Goal: Answer question/provide support: Answer question/provide support

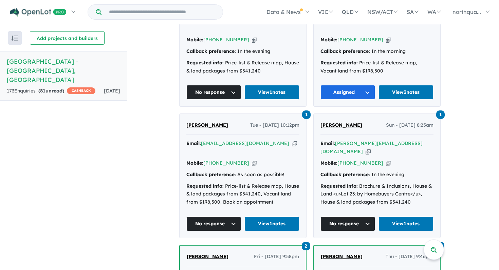
scroll to position [462, 0]
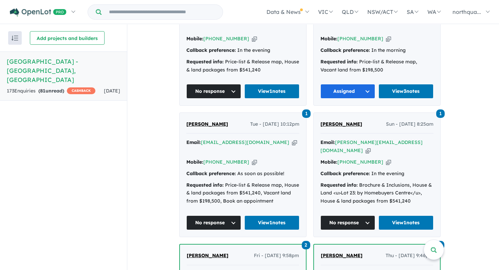
click at [216, 216] on button "No response" at bounding box center [213, 223] width 55 height 15
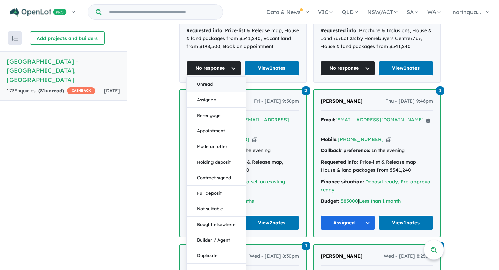
scroll to position [617, 0]
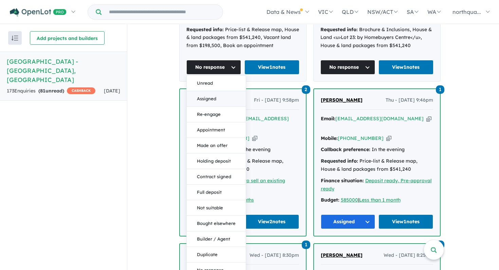
click at [209, 91] on button "Assigned" at bounding box center [216, 99] width 59 height 16
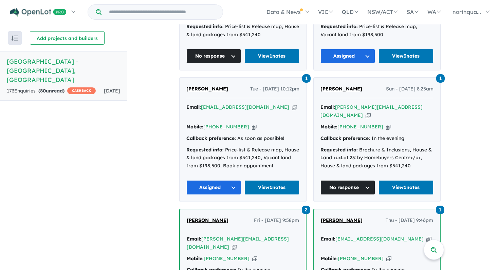
scroll to position [483, 0]
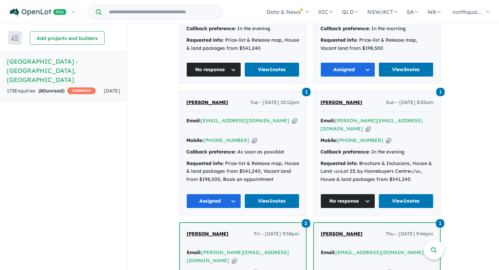
click at [202, 99] on span "[PERSON_NAME]" at bounding box center [207, 102] width 42 height 6
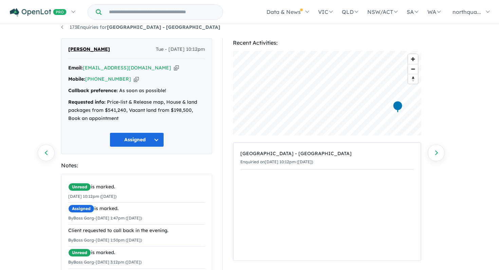
scroll to position [72, 0]
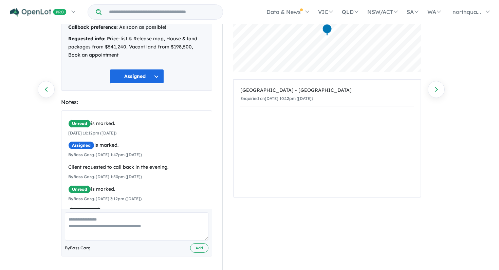
click at [143, 225] on textarea at bounding box center [136, 227] width 143 height 28
type textarea "*"
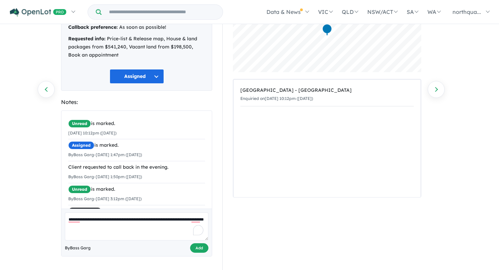
type textarea "**********"
click at [197, 248] on button "Add" at bounding box center [199, 249] width 18 height 10
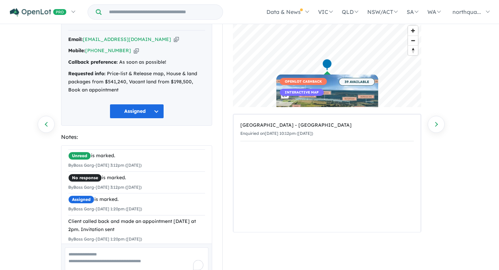
scroll to position [0, 0]
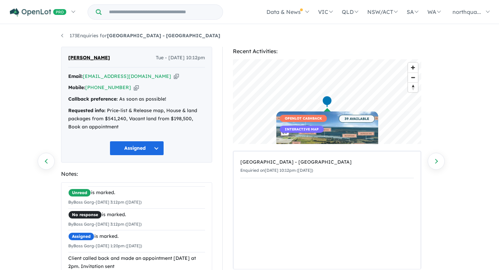
click at [174, 77] on icon "button" at bounding box center [176, 76] width 5 height 7
click at [62, 36] on link "173 Enquiries for Nth Qtr Estate - [GEOGRAPHIC_DATA]" at bounding box center [140, 36] width 159 height 6
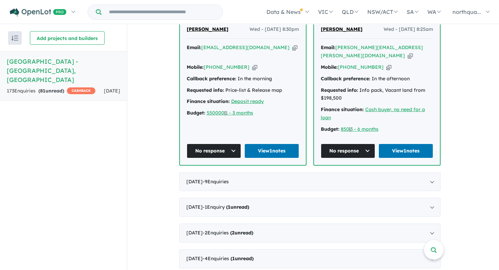
scroll to position [853, 0]
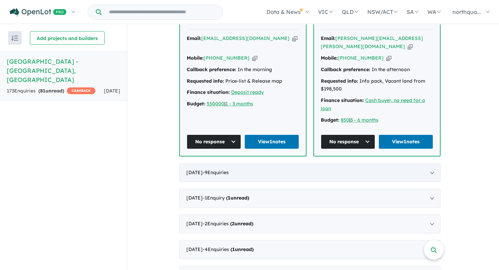
click at [215, 163] on div "[DATE] - 9 Enquir ies ( 0 unread)" at bounding box center [309, 172] width 261 height 19
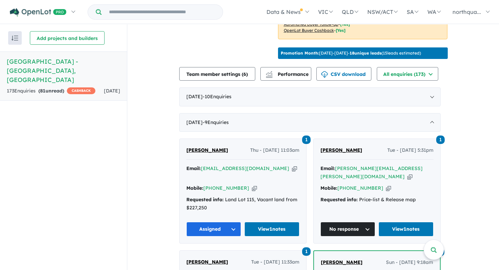
scroll to position [213, 0]
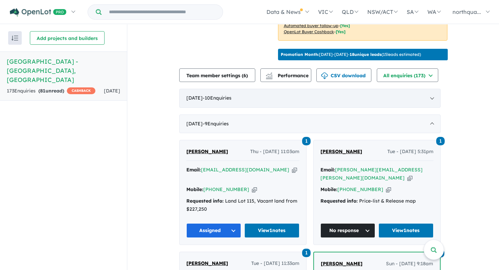
click at [224, 91] on div "[DATE] - 10 Enquir ies ( 0 unread)" at bounding box center [309, 98] width 261 height 19
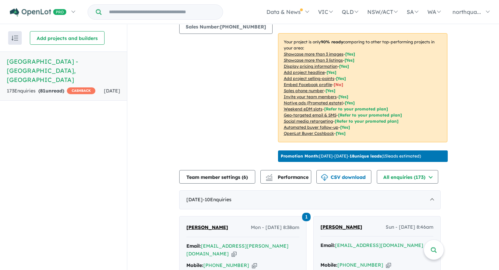
scroll to position [0, 0]
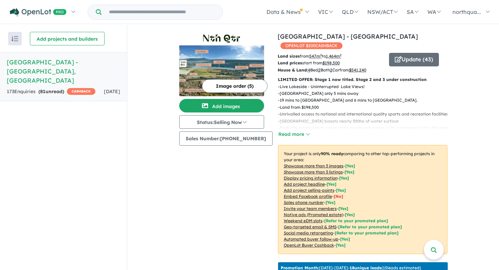
scroll to position [1, 0]
